Goal: Information Seeking & Learning: Check status

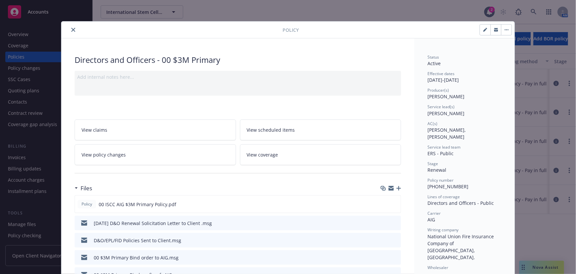
click at [71, 30] on icon "close" at bounding box center [73, 30] width 4 height 4
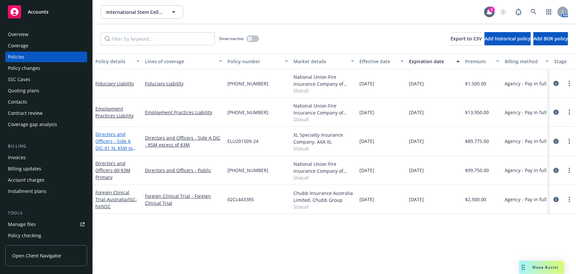
click at [128, 138] on link "Directors and Officers - Side A DIC - 01 XL $5M xs $3M Lead" at bounding box center [114, 144] width 38 height 27
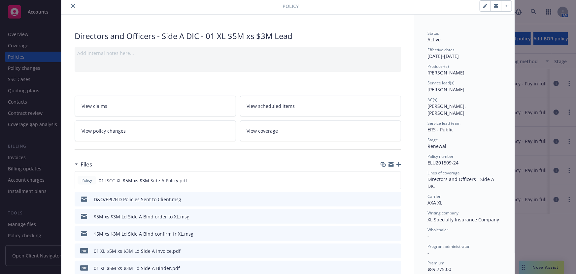
scroll to position [60, 0]
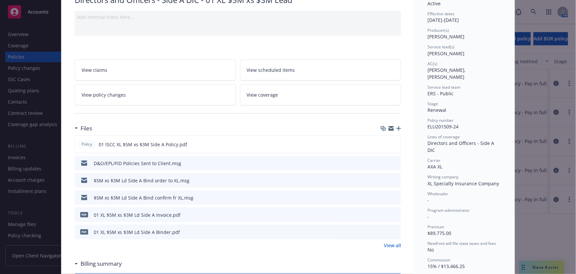
click at [394, 230] on icon "preview file" at bounding box center [395, 231] width 6 height 5
